Goal: Task Accomplishment & Management: Manage account settings

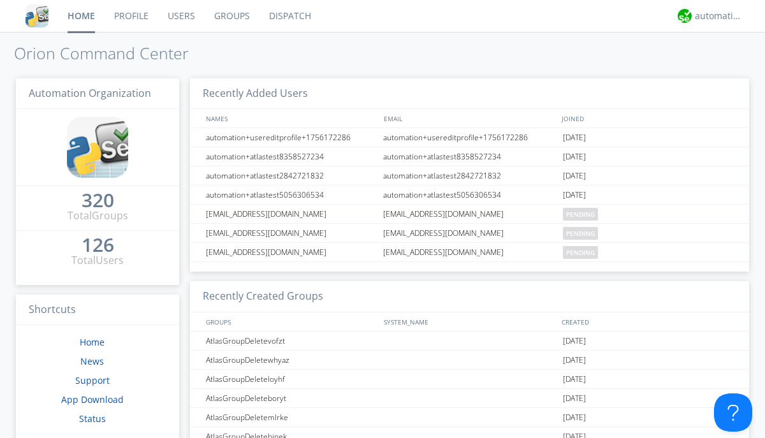
click at [231, 16] on link "Groups" at bounding box center [232, 16] width 55 height 32
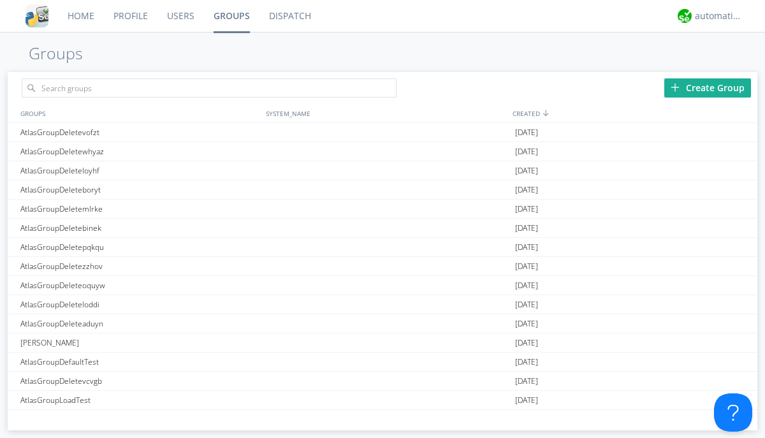
click at [707, 87] on div "Create Group" at bounding box center [707, 87] width 87 height 19
click at [231, 16] on link "Groups" at bounding box center [231, 16] width 55 height 32
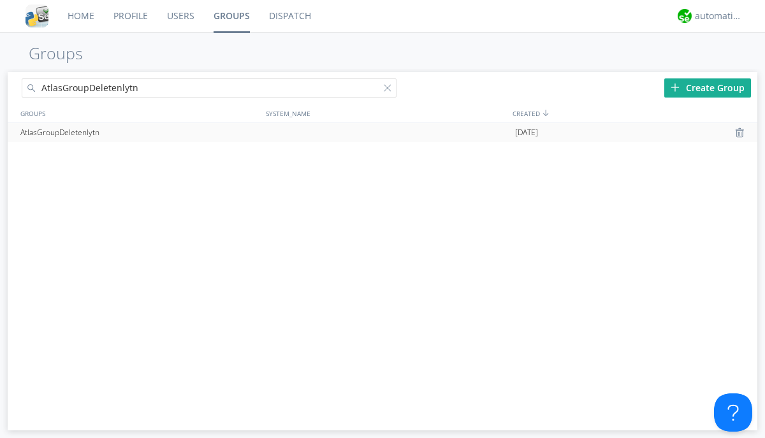
type input "AtlasGroupDeletenlytn"
click at [740, 133] on div at bounding box center [741, 132] width 13 height 10
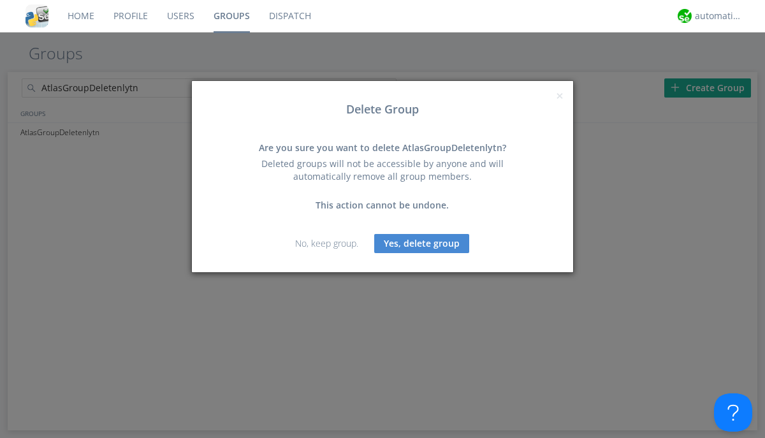
click at [422, 243] on button "Yes, delete group" at bounding box center [421, 243] width 95 height 19
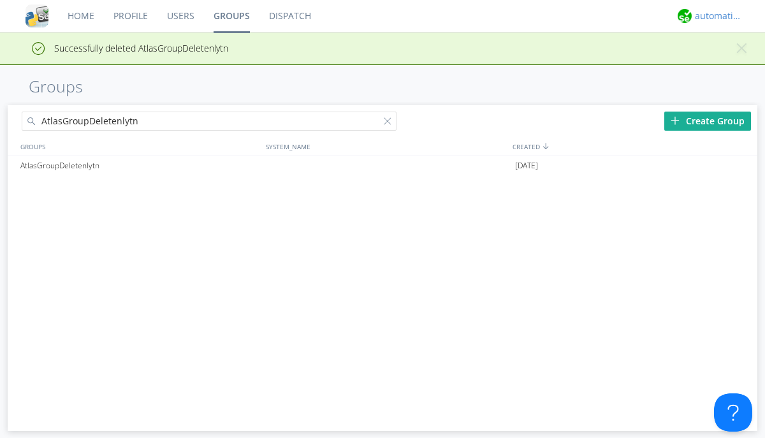
click at [715, 16] on div "automation+atlas" at bounding box center [718, 16] width 48 height 13
